Goal: Transaction & Acquisition: Purchase product/service

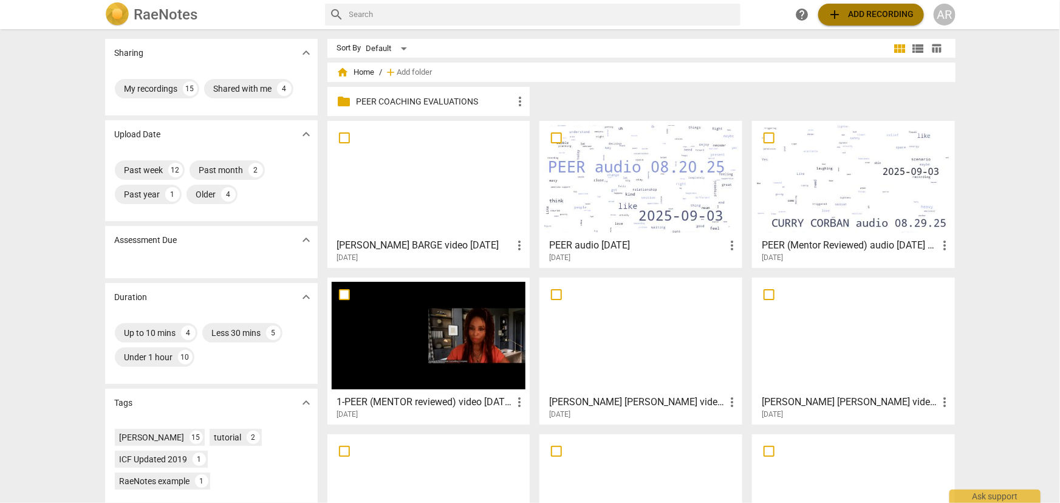
click at [874, 15] on span "add Add recording" at bounding box center [871, 14] width 86 height 15
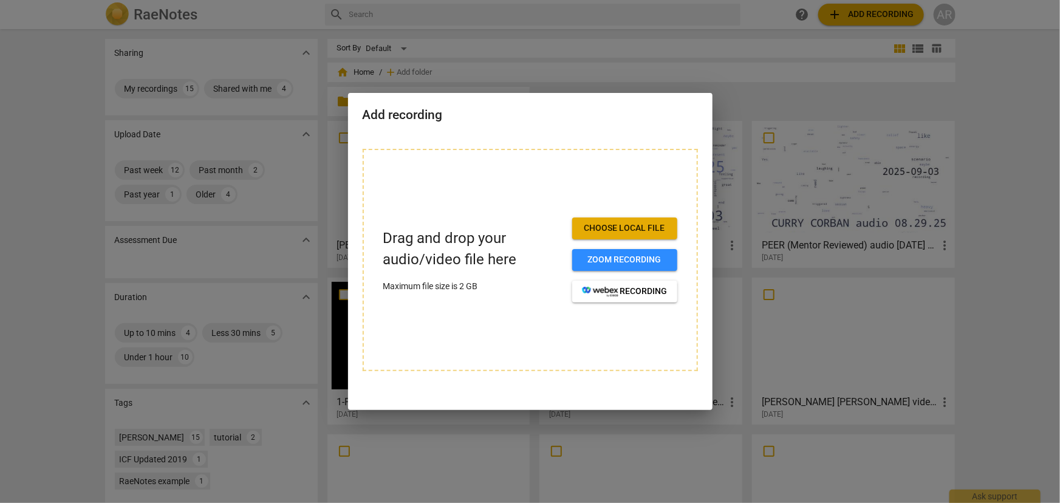
click at [638, 223] on span "Choose local file" at bounding box center [625, 228] width 86 height 12
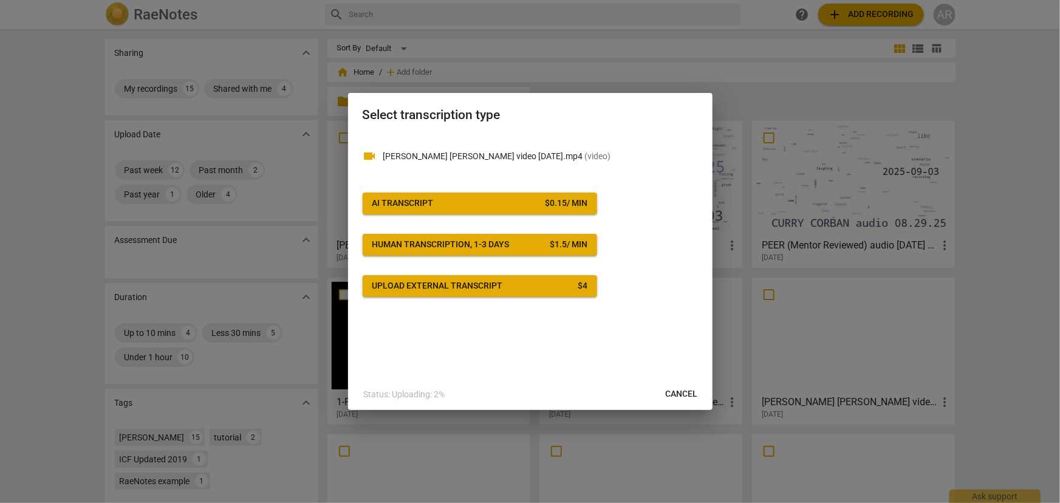
click at [523, 206] on span "AI Transcript $ 0.15 / min" at bounding box center [479, 203] width 215 height 12
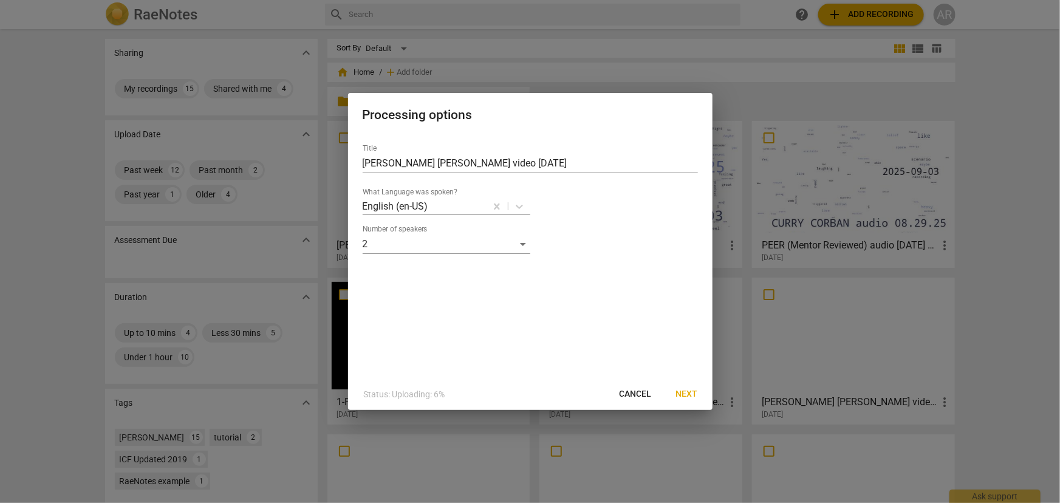
click at [686, 392] on span "Next" at bounding box center [687, 394] width 22 height 12
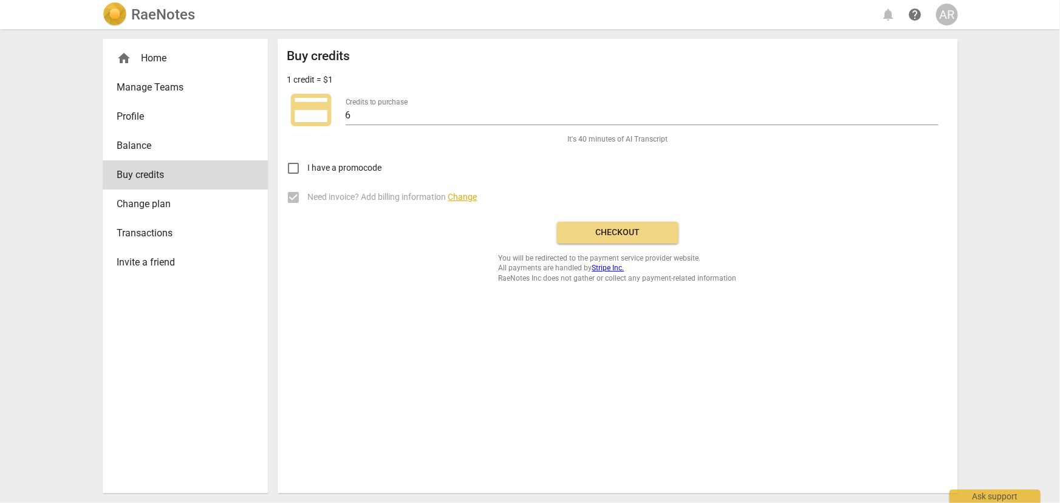
click at [623, 232] on span "Checkout" at bounding box center [618, 233] width 102 height 12
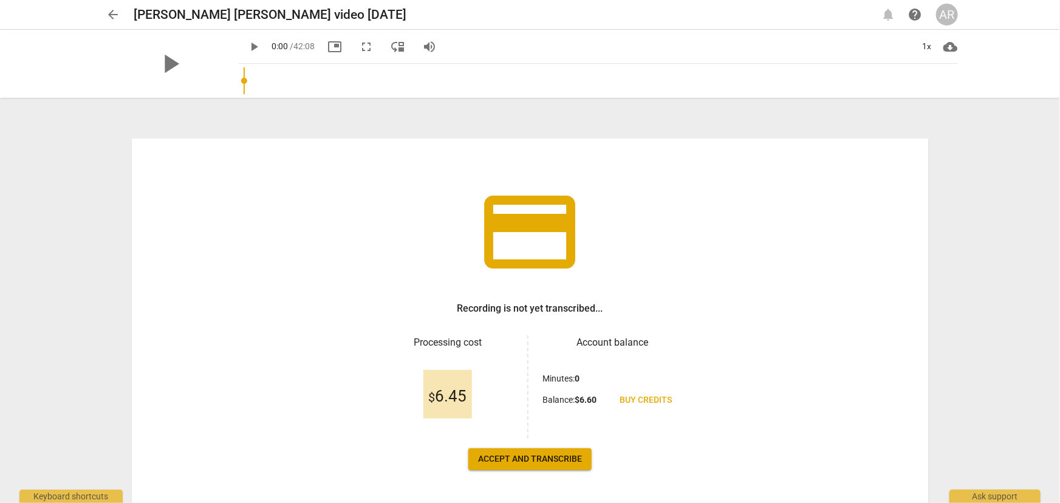
click at [526, 459] on span "Accept and transcribe" at bounding box center [530, 459] width 104 height 12
